Goal: Task Accomplishment & Management: Use online tool/utility

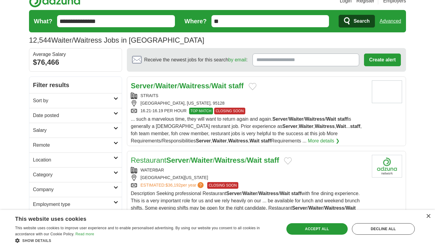
scroll to position [27, 0]
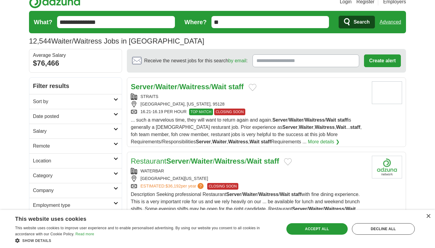
click at [107, 99] on h2 "Sort by" at bounding box center [73, 101] width 81 height 7
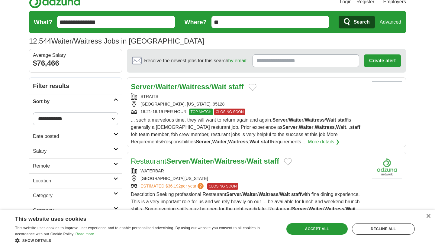
select select "**********"
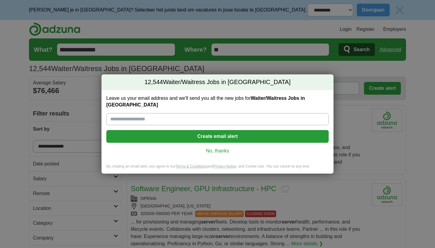
click at [227, 148] on link "No, thanks" at bounding box center [217, 150] width 213 height 7
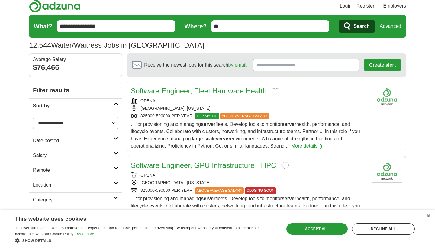
scroll to position [12, 0]
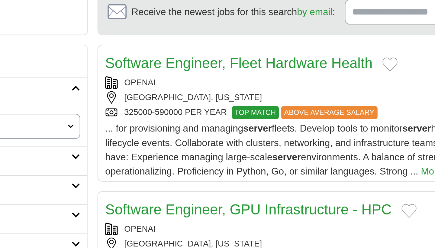
drag, startPoint x: 63, startPoint y: 57, endPoint x: 111, endPoint y: 58, distance: 48.0
click at [131, 124] on div "325000-590000 PER YEAR TOP MATCH ABOVE AVERAGE SALARY" at bounding box center [249, 127] width 236 height 7
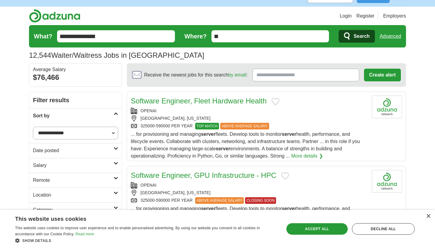
click at [350, 39] on icon "submit" at bounding box center [347, 36] width 7 height 8
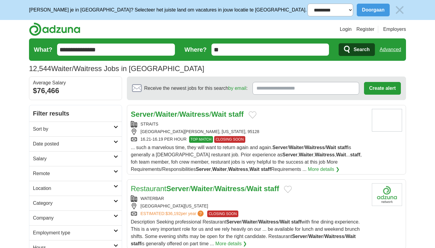
click at [102, 159] on h2 "Salary" at bounding box center [73, 158] width 81 height 7
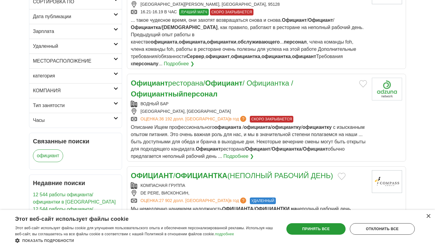
scroll to position [127, 0]
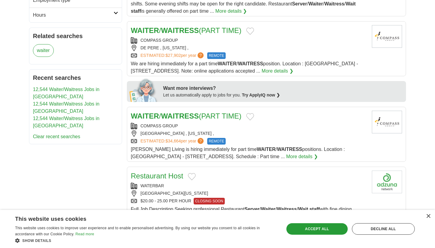
scroll to position [246, 0]
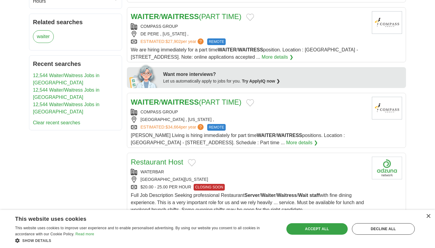
click at [302, 232] on div "Accept all" at bounding box center [316, 228] width 61 height 11
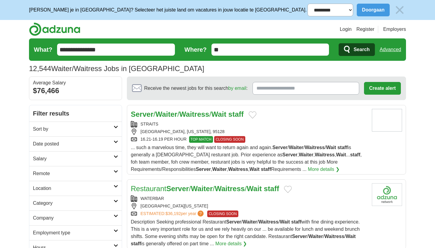
scroll to position [0, 0]
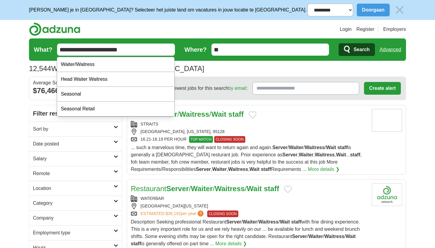
type input "**********"
click at [352, 48] on button "Search" at bounding box center [357, 49] width 36 height 13
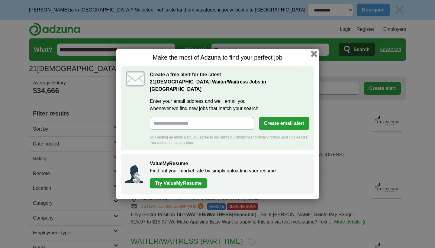
click at [314, 57] on button "button" at bounding box center [314, 53] width 7 height 7
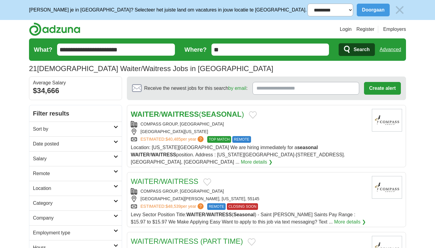
click at [222, 114] on strong "SEASONAL" at bounding box center [221, 114] width 40 height 8
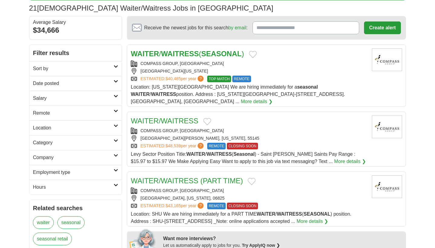
scroll to position [63, 0]
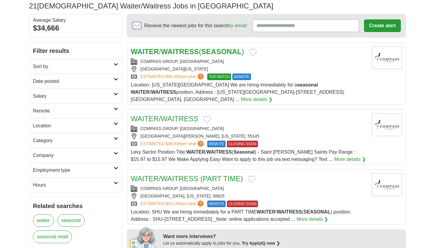
click at [92, 83] on h2 "Date posted" at bounding box center [73, 81] width 81 height 7
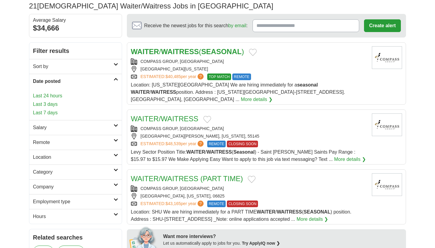
click at [92, 83] on h2 "Date posted" at bounding box center [73, 81] width 81 height 7
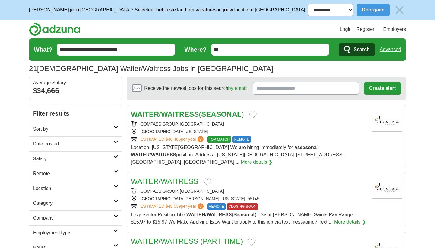
scroll to position [0, 0]
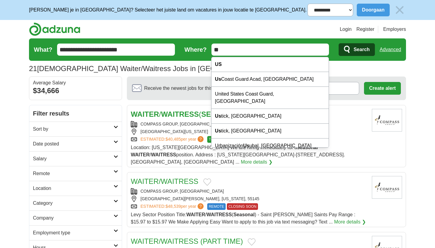
click at [228, 51] on input "**" at bounding box center [270, 49] width 118 height 12
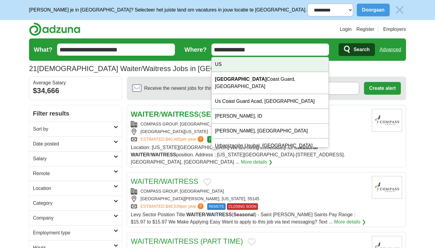
click at [254, 67] on div "US" at bounding box center [269, 64] width 117 height 15
type input "**"
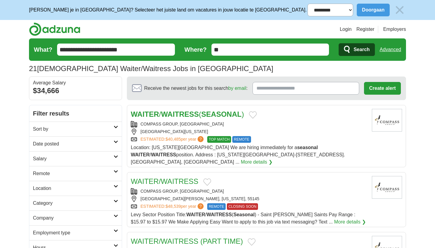
click at [354, 42] on form "**********" at bounding box center [217, 49] width 377 height 22
click at [350, 49] on icon "submit" at bounding box center [347, 49] width 7 height 8
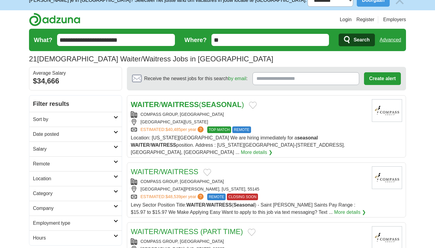
scroll to position [8, 0]
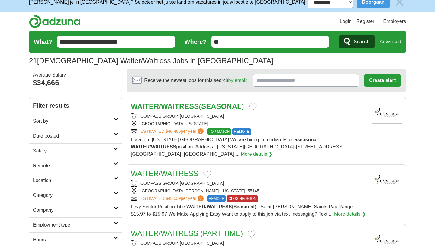
click at [107, 119] on h2 "Sort by" at bounding box center [73, 121] width 81 height 7
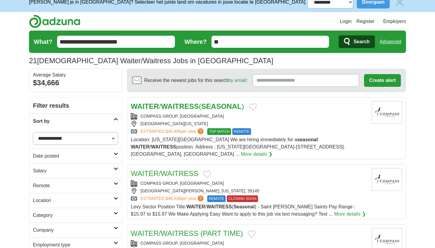
select select "**********"
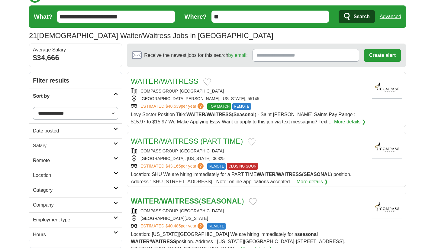
scroll to position [34, 0]
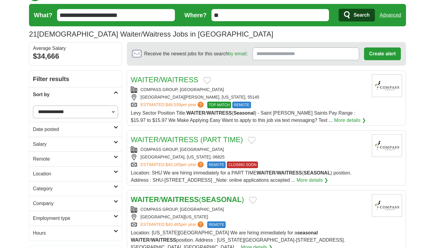
click at [186, 80] on link "WAITER/WAITRESS" at bounding box center [165, 80] width 68 height 8
